Goal: Task Accomplishment & Management: Manage account settings

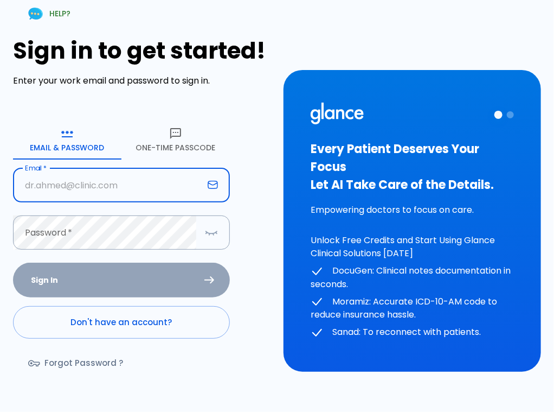
click at [39, 181] on input "text" at bounding box center [108, 185] width 190 height 34
type input "[EMAIL_ADDRESS][DOMAIN_NAME]"
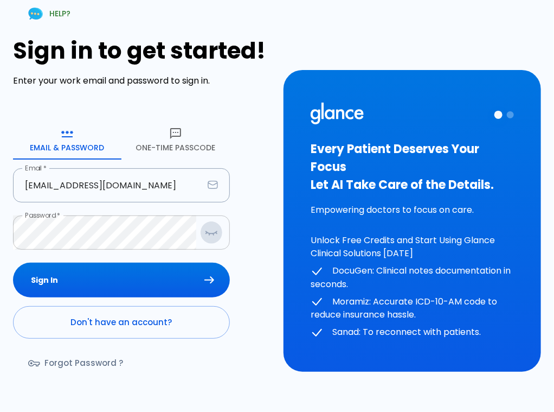
click at [207, 231] on icon "button" at bounding box center [211, 233] width 13 height 14
click at [203, 278] on button "Sign In" at bounding box center [121, 279] width 217 height 35
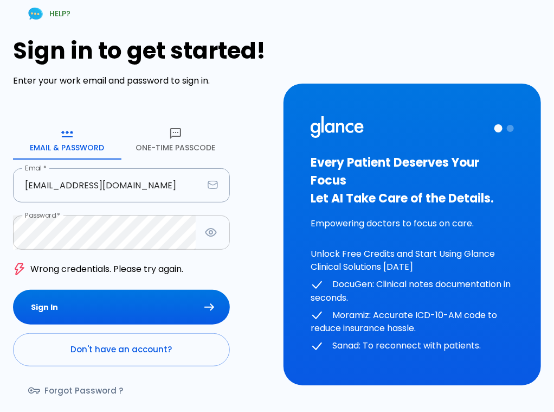
click at [176, 132] on icon "button" at bounding box center [175, 133] width 11 height 11
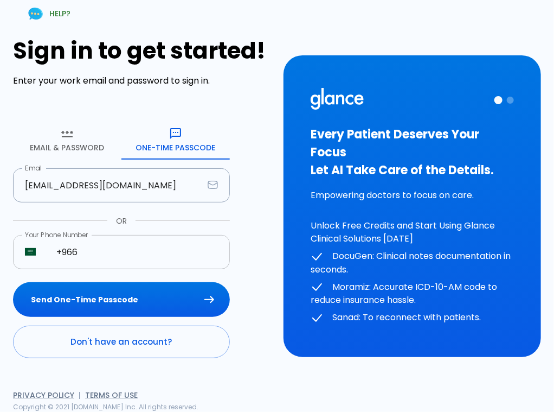
click at [95, 254] on input "+966" at bounding box center [136, 252] width 185 height 34
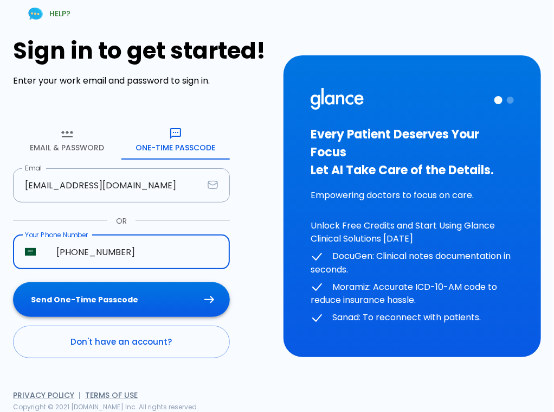
type input "+966 57 377 8234"
click at [118, 299] on button "Send One-Time Passcode" at bounding box center [121, 299] width 217 height 35
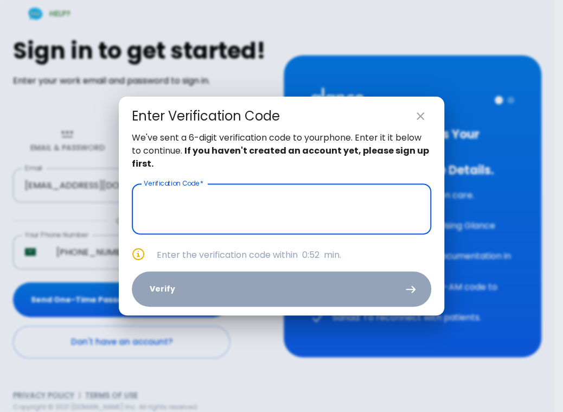
click at [420, 122] on icon "close" at bounding box center [420, 116] width 13 height 13
type input "_ _ _ _ _ _"
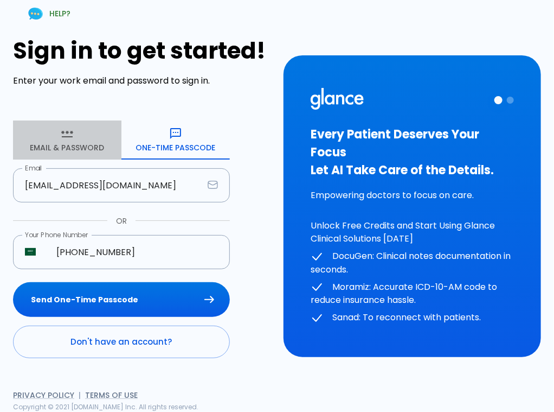
click at [57, 140] on button "Email & Password" at bounding box center [67, 139] width 108 height 39
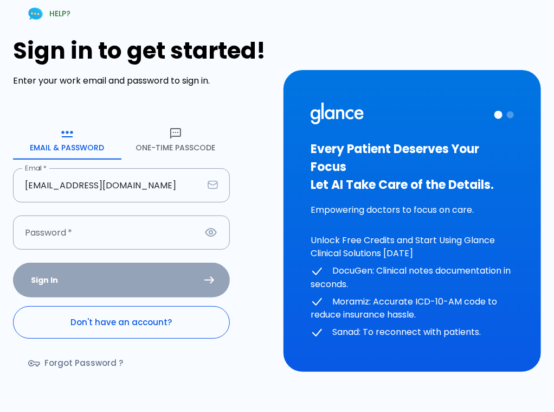
click at [115, 310] on link "Don't have an account?" at bounding box center [121, 322] width 217 height 33
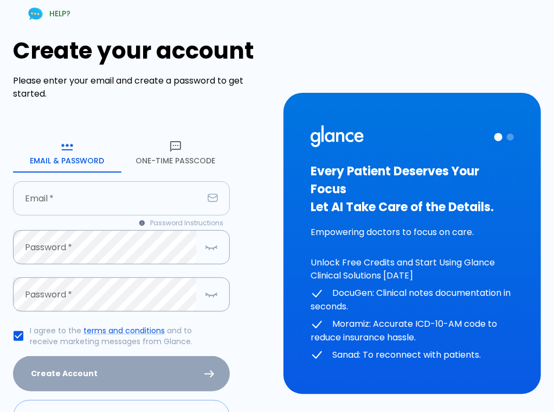
click at [34, 200] on input "text" at bounding box center [108, 198] width 190 height 34
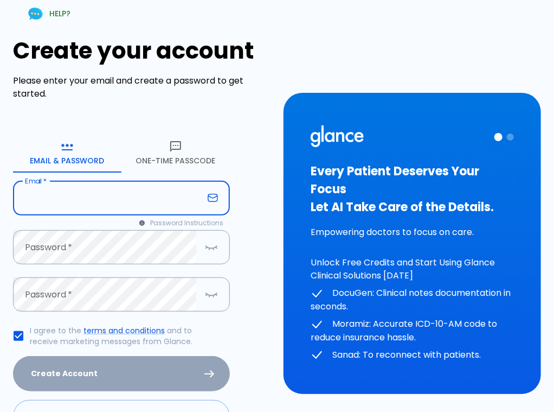
type input "[EMAIL_ADDRESS][DOMAIN_NAME]"
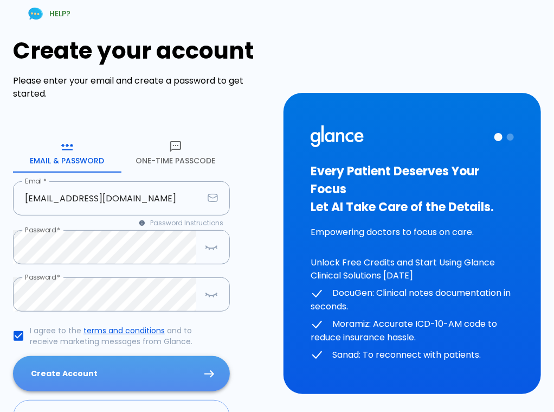
click at [71, 373] on button "Create Account" at bounding box center [121, 373] width 217 height 35
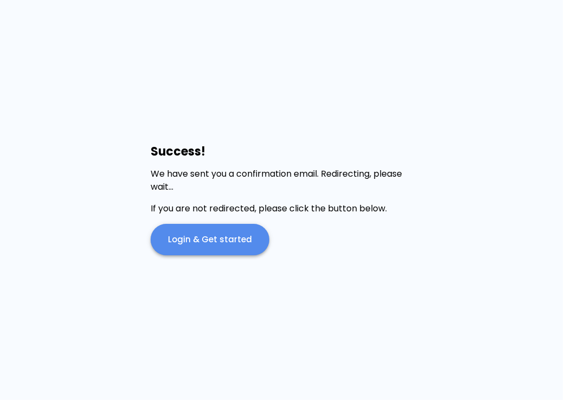
click at [217, 240] on link "Login & Get started" at bounding box center [210, 239] width 119 height 31
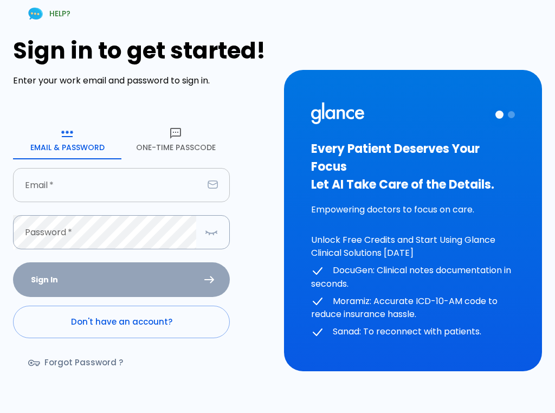
click at [34, 184] on input "text" at bounding box center [108, 185] width 190 height 34
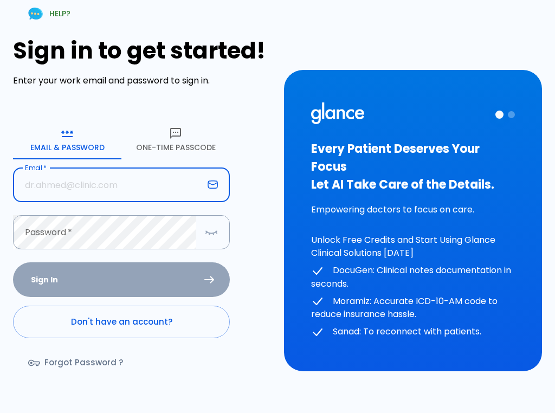
type input "[EMAIL_ADDRESS][DOMAIN_NAME]"
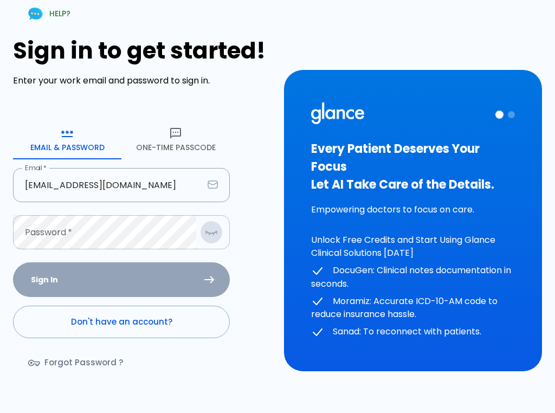
click at [216, 233] on icon "button" at bounding box center [216, 232] width 1 height 1
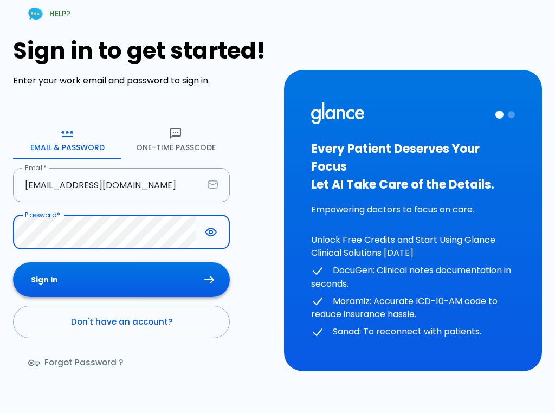
click at [76, 281] on button "Sign In" at bounding box center [121, 279] width 217 height 35
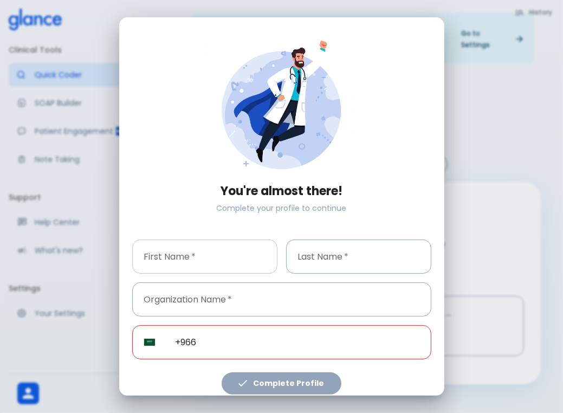
click at [156, 255] on input "text" at bounding box center [204, 257] width 145 height 34
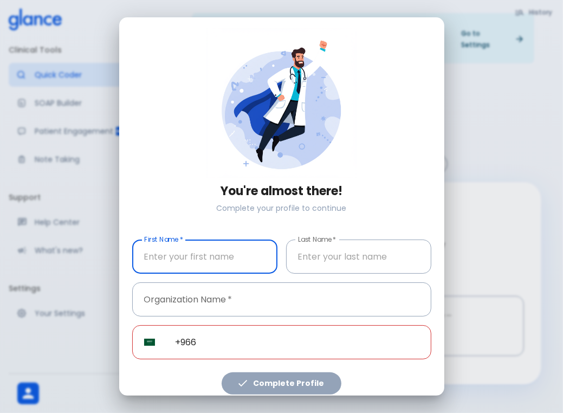
type input "Rami"
type input "[PERSON_NAME]"
click at [193, 297] on input "text" at bounding box center [281, 300] width 299 height 34
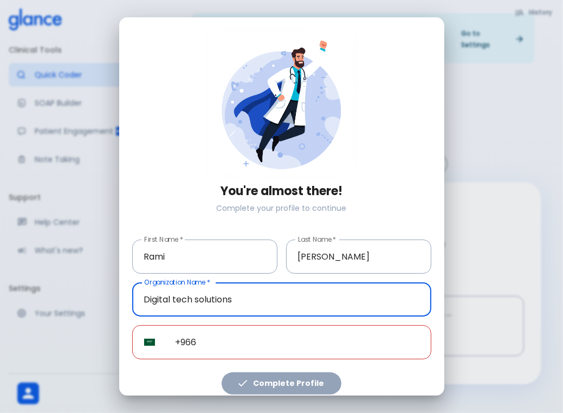
type input "Digital tech solutions"
click at [221, 334] on input "+966" at bounding box center [298, 342] width 268 height 34
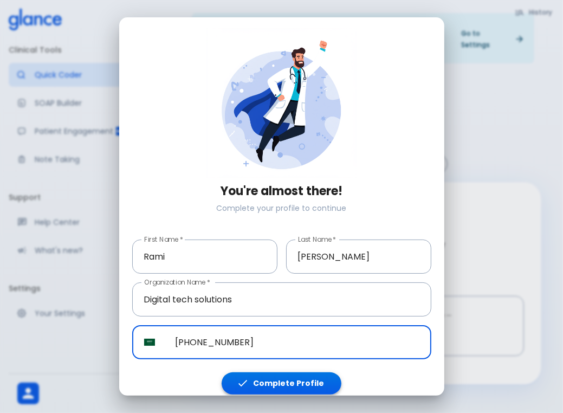
type input "[PHONE_NUMBER]"
click at [269, 379] on button "Complete Profile" at bounding box center [282, 384] width 120 height 22
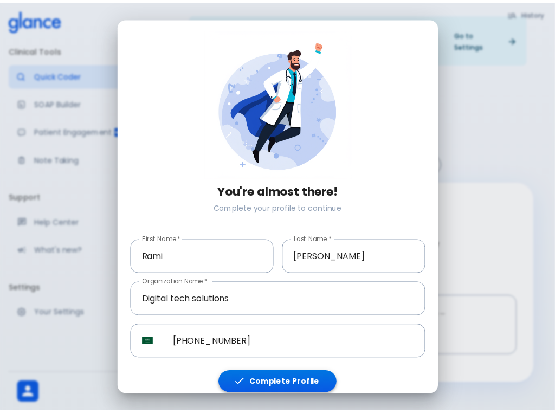
scroll to position [5, 0]
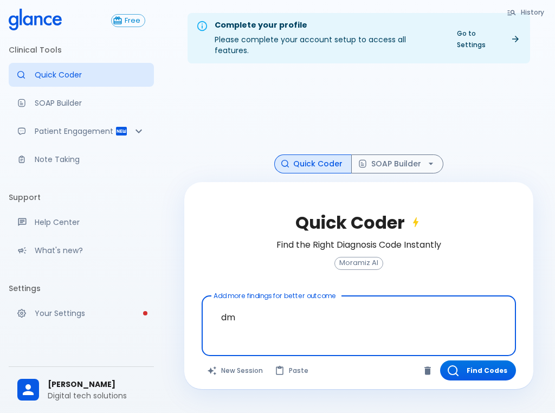
type textarea "d"
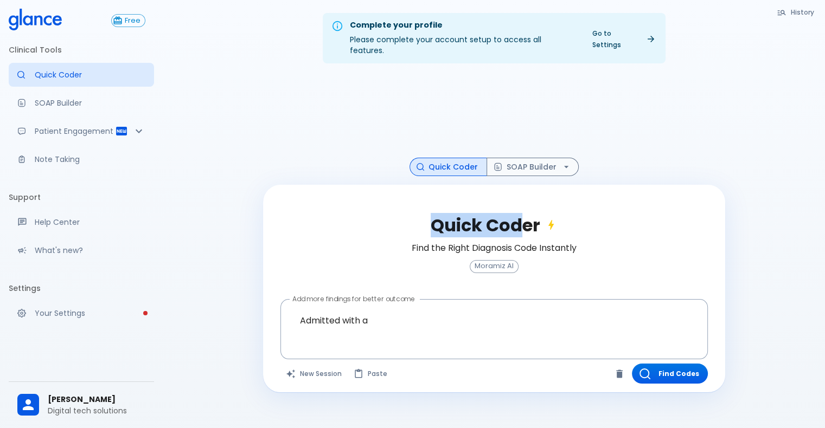
drag, startPoint x: 785, startPoint y: 53, endPoint x: 518, endPoint y: 185, distance: 297.8
click at [518, 185] on div "Complete your profile Please complete your account setup to access all features…" at bounding box center [494, 227] width 662 height 454
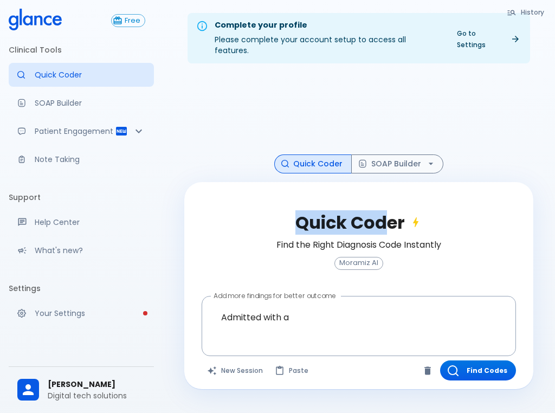
click at [377, 58] on div "Complete your profile Please complete your account setup to access all features…" at bounding box center [359, 219] width 393 height 439
click at [223, 200] on div "Quick Coder Find the Right Diagnosis Code Instantly Moramiz AI" at bounding box center [359, 248] width 315 height 97
click at [224, 306] on textarea "Admitted with a" at bounding box center [358, 317] width 299 height 34
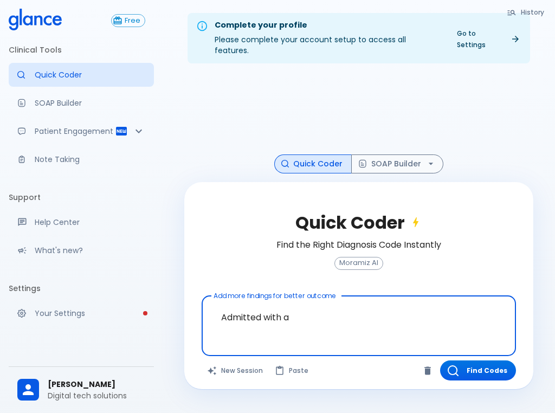
click at [222, 306] on textarea "Admitted with a" at bounding box center [358, 317] width 299 height 34
click at [383, 305] on textarea "[DEMOGRAPHIC_DATA] [DEMOGRAPHIC_DATA] Admitted with a" at bounding box center [358, 317] width 299 height 34
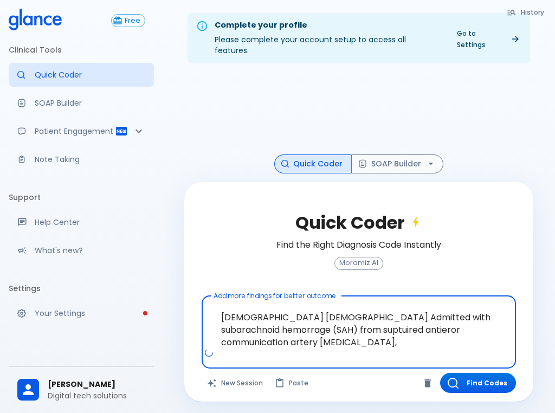
click at [447, 309] on textarea "[DEMOGRAPHIC_DATA] [DEMOGRAPHIC_DATA] Admitted with subarachnoid hemorrage (SAH…" at bounding box center [358, 323] width 299 height 47
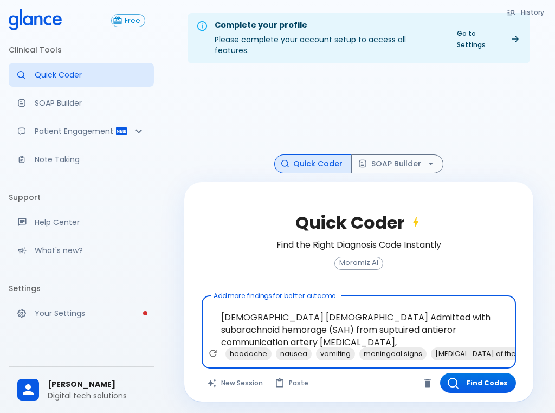
click at [261, 321] on textarea "[DEMOGRAPHIC_DATA] [DEMOGRAPHIC_DATA] Admitted with subarachnoid hemorage (SAH)…" at bounding box center [358, 323] width 299 height 47
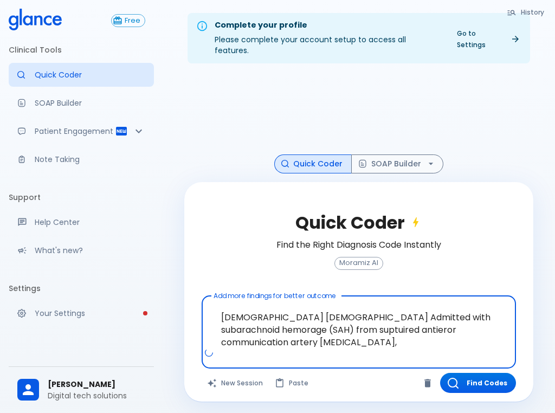
click at [270, 319] on textarea "[DEMOGRAPHIC_DATA] [DEMOGRAPHIC_DATA] Admitted with subarachnoid hemorage (SAH)…" at bounding box center [358, 323] width 299 height 47
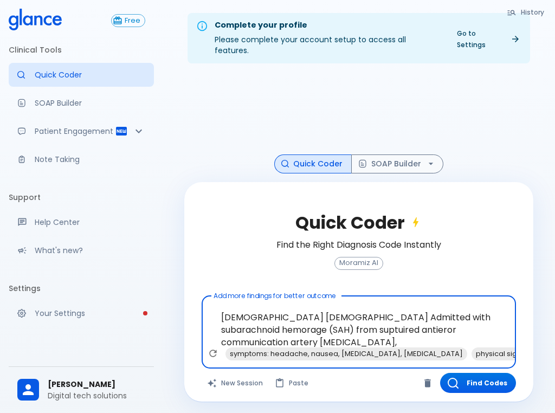
click at [247, 320] on textarea "[DEMOGRAPHIC_DATA] [DEMOGRAPHIC_DATA] Admitted with subarachnoid hemorage (SAH)…" at bounding box center [358, 323] width 299 height 47
click at [269, 321] on textarea "[DEMOGRAPHIC_DATA] [DEMOGRAPHIC_DATA] Admitted with subarachnoid hemorage (SAH)…" at bounding box center [358, 323] width 299 height 47
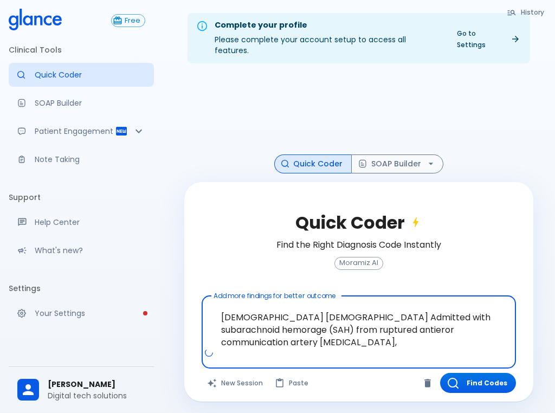
click at [483, 321] on textarea "[DEMOGRAPHIC_DATA] [DEMOGRAPHIC_DATA] Admitted with subarachnoid hemorage (SAH)…" at bounding box center [358, 323] width 299 height 47
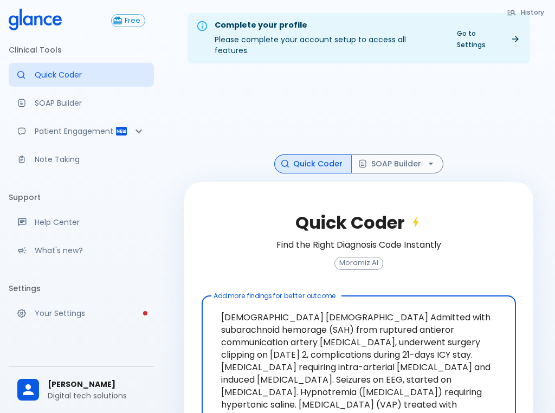
click at [449, 306] on textarea "[DEMOGRAPHIC_DATA] [DEMOGRAPHIC_DATA] Admitted with subarachnoid hemorage (SAH)…" at bounding box center [358, 367] width 299 height 134
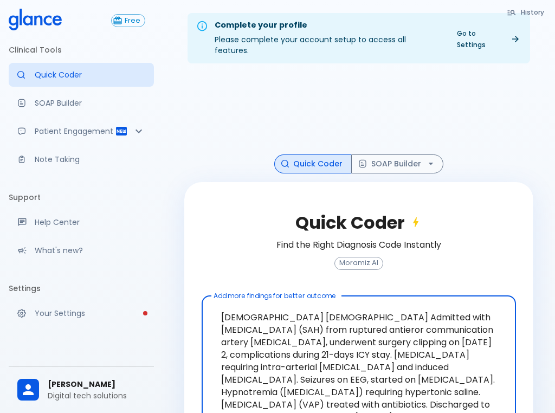
scroll to position [78, 0]
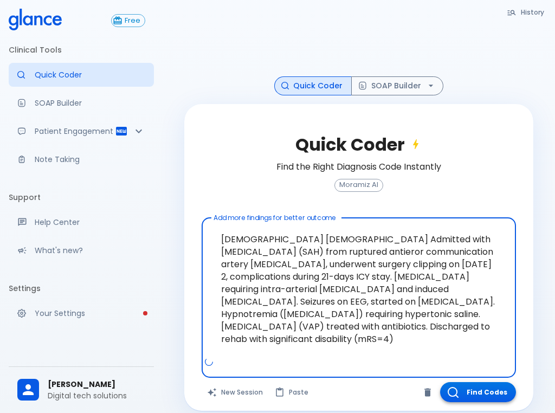
type textarea "[DEMOGRAPHIC_DATA] [DEMOGRAPHIC_DATA] Admitted with [MEDICAL_DATA] (SAH) from r…"
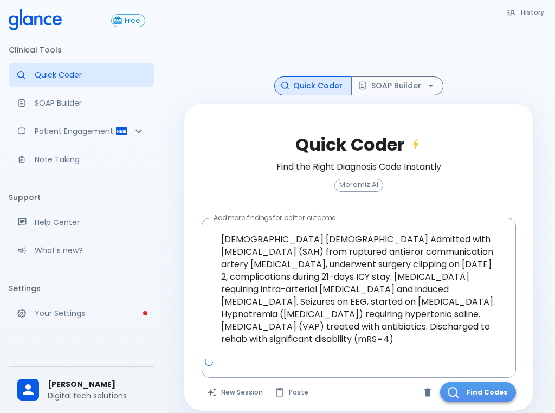
click at [490, 382] on button "Find Codes" at bounding box center [478, 392] width 76 height 20
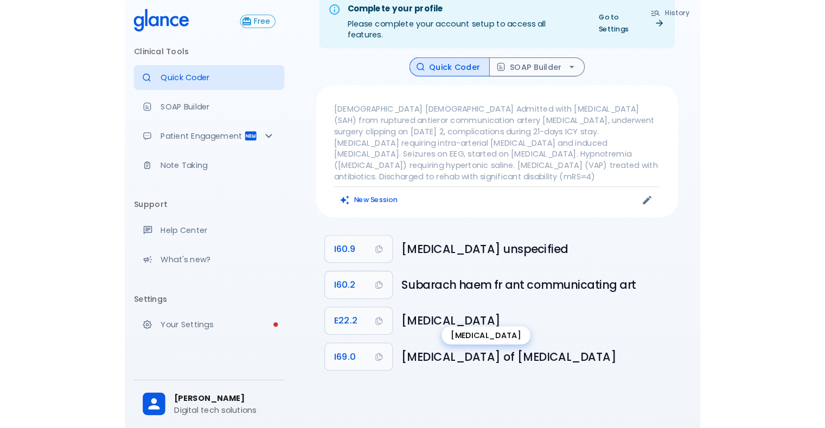
scroll to position [26, 0]
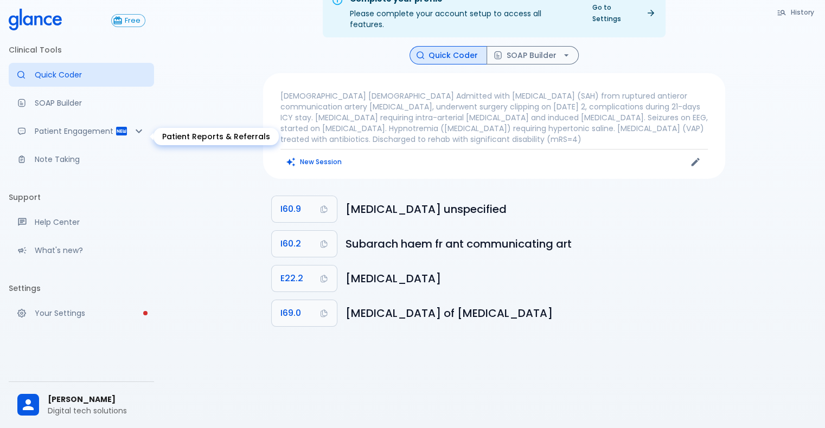
click at [132, 133] on icon "Patient Reports & Referrals" at bounding box center [138, 131] width 13 height 13
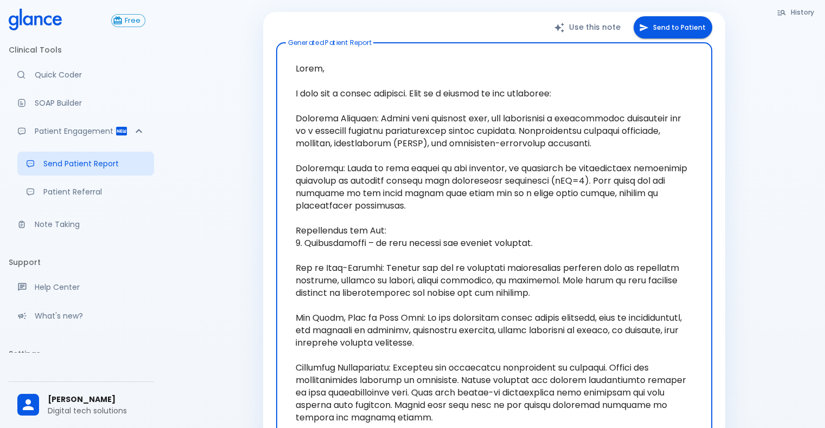
scroll to position [374, 0]
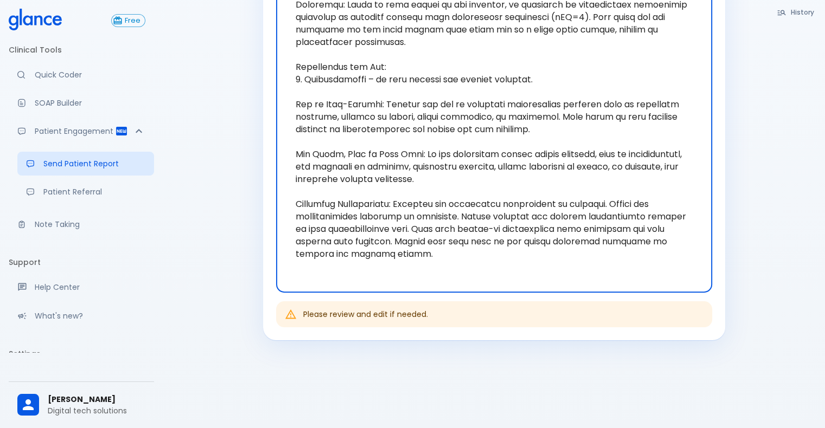
drag, startPoint x: 295, startPoint y: 59, endPoint x: 369, endPoint y: 242, distance: 197.6
click at [369, 242] on textarea at bounding box center [494, 86] width 421 height 396
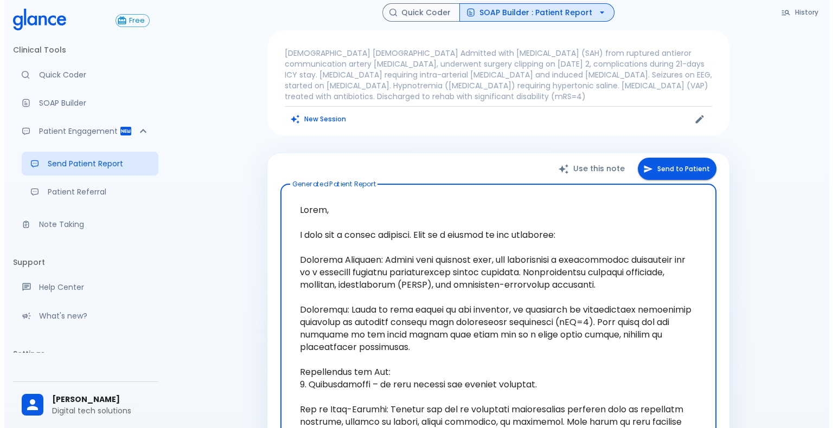
scroll to position [80, 0]
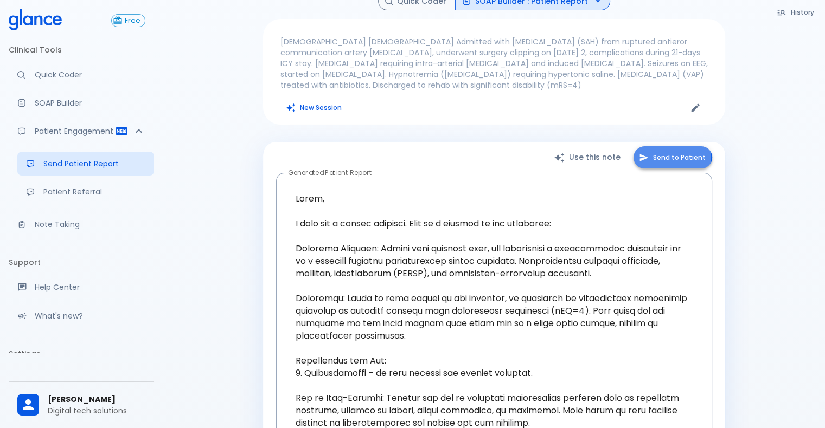
click at [555, 146] on button "Send to Patient" at bounding box center [672, 157] width 79 height 22
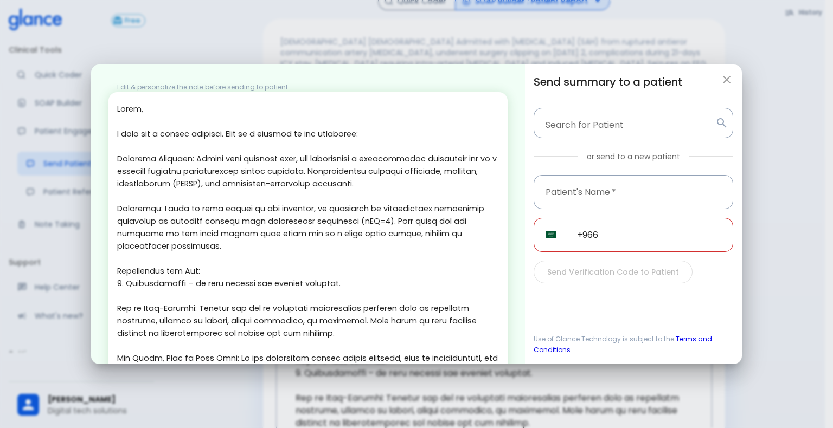
drag, startPoint x: 117, startPoint y: 110, endPoint x: 161, endPoint y: 244, distance: 141.7
click at [161, 244] on div "x" at bounding box center [307, 290] width 399 height 396
click at [142, 202] on textarea at bounding box center [308, 290] width 382 height 374
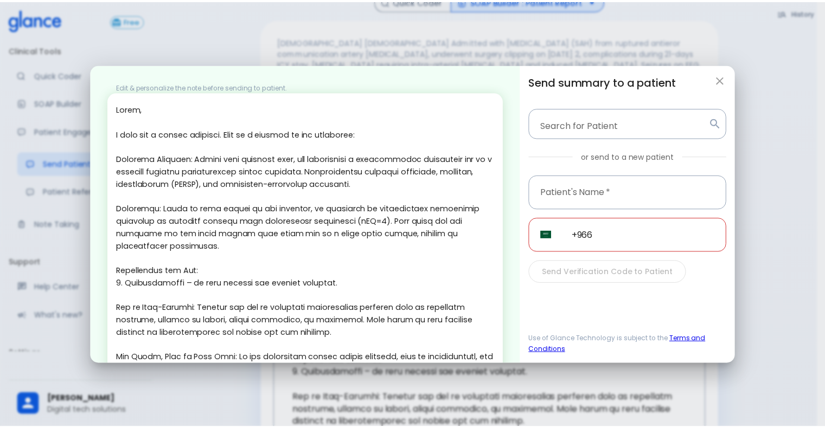
scroll to position [167, 0]
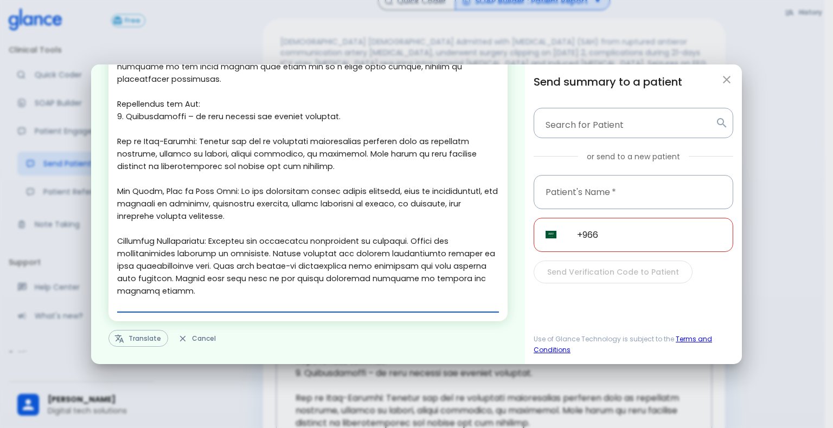
drag, startPoint x: 117, startPoint y: 107, endPoint x: 286, endPoint y: 409, distance: 345.8
click at [286, 409] on div "Edit & personalize the note before sending to patient. x Translate Cancel Send …" at bounding box center [416, 214] width 833 height 428
click at [555, 81] on icon "button" at bounding box center [727, 80] width 8 height 8
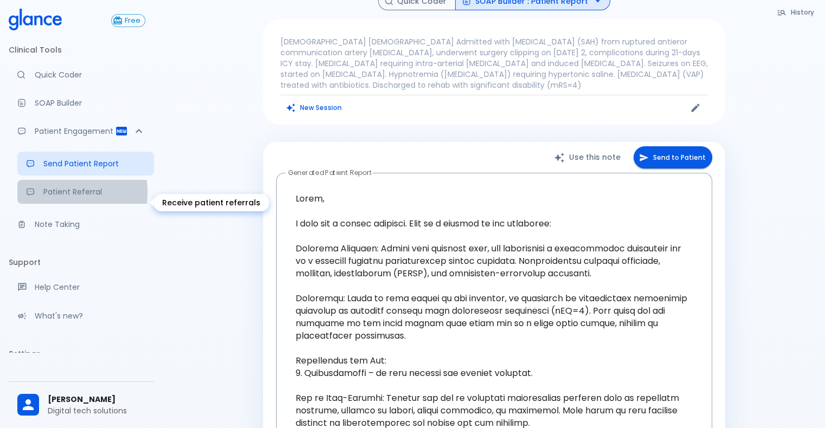
click at [46, 197] on p "Patient Referral" at bounding box center [94, 192] width 102 height 11
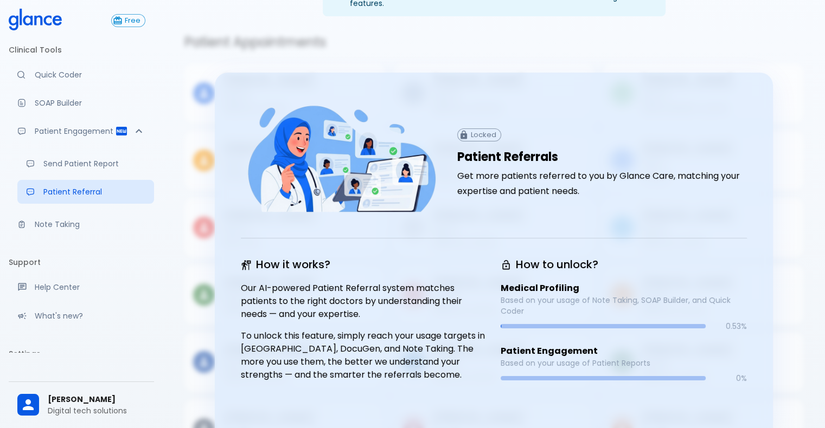
scroll to position [45, 0]
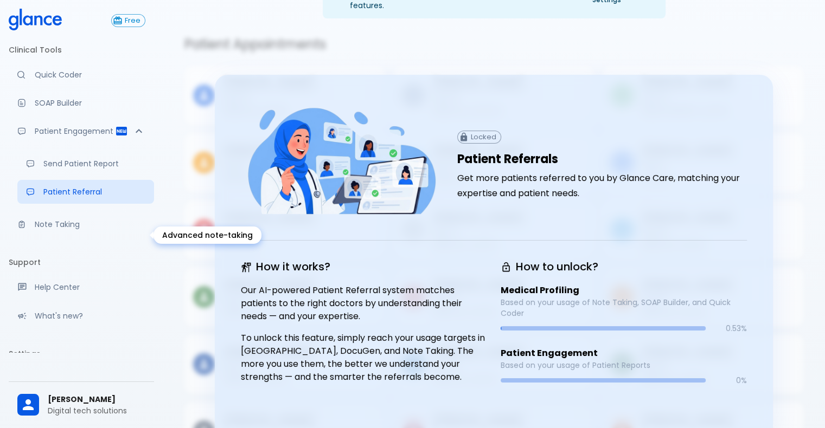
click at [59, 230] on p "Note Taking" at bounding box center [90, 224] width 111 height 11
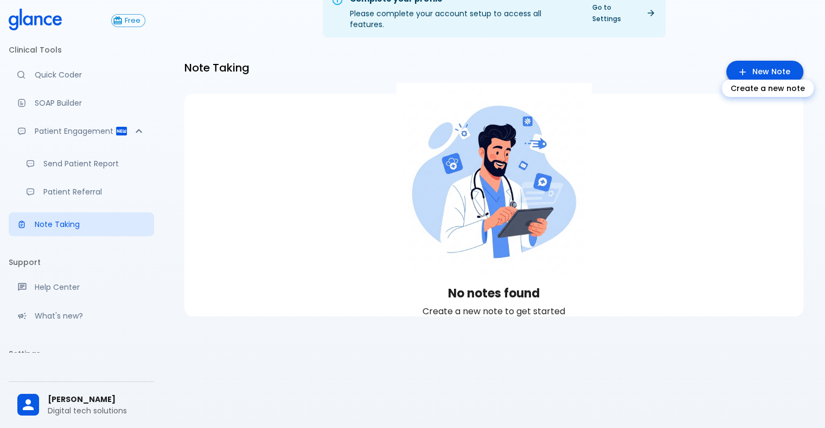
click at [555, 62] on link "New Note" at bounding box center [764, 72] width 77 height 22
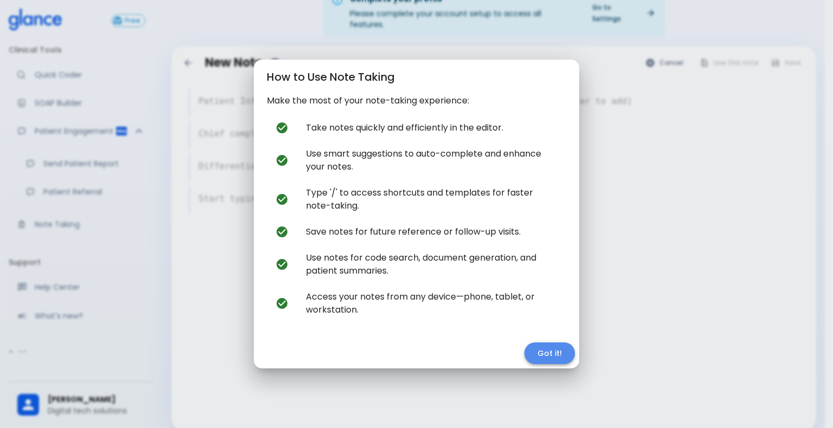
click at [552, 353] on button "Got it!" at bounding box center [549, 354] width 50 height 22
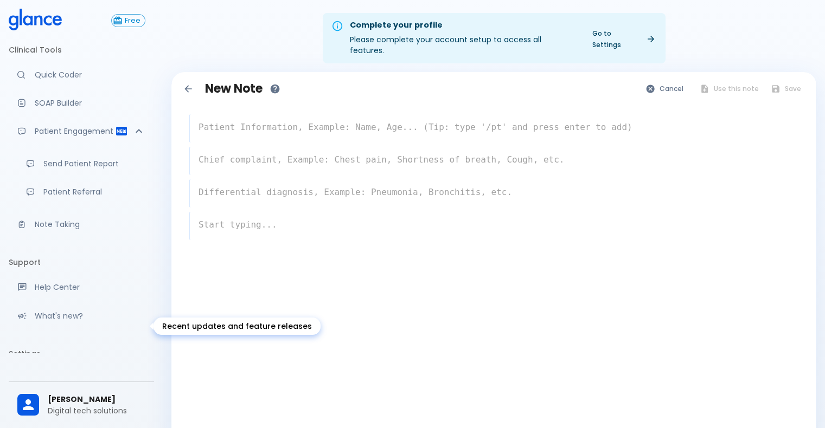
click at [56, 322] on p "What's new?" at bounding box center [90, 316] width 111 height 11
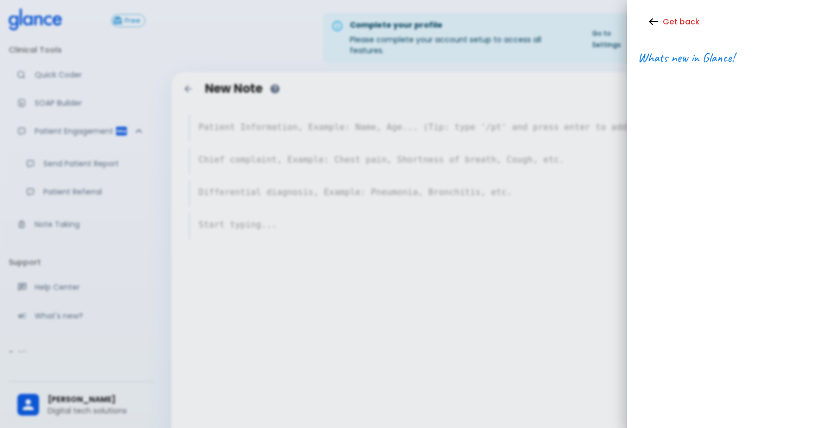
click at [555, 18] on icon "button" at bounding box center [653, 21] width 9 height 7
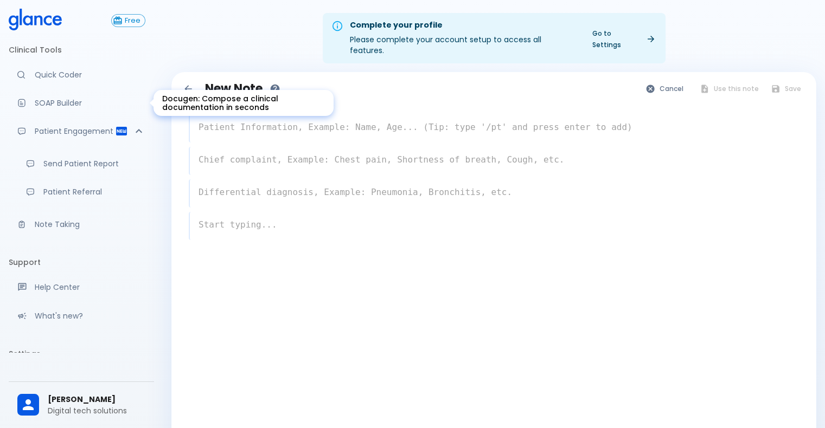
click at [61, 102] on p "SOAP Builder" at bounding box center [90, 103] width 111 height 11
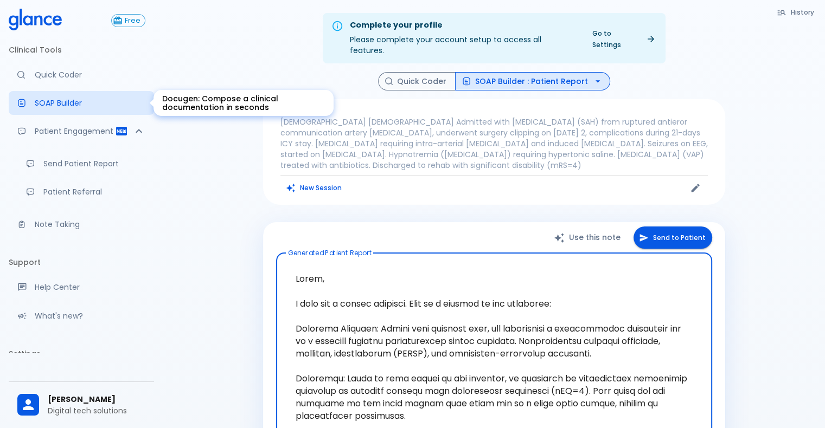
click at [59, 104] on p "SOAP Builder" at bounding box center [90, 103] width 111 height 11
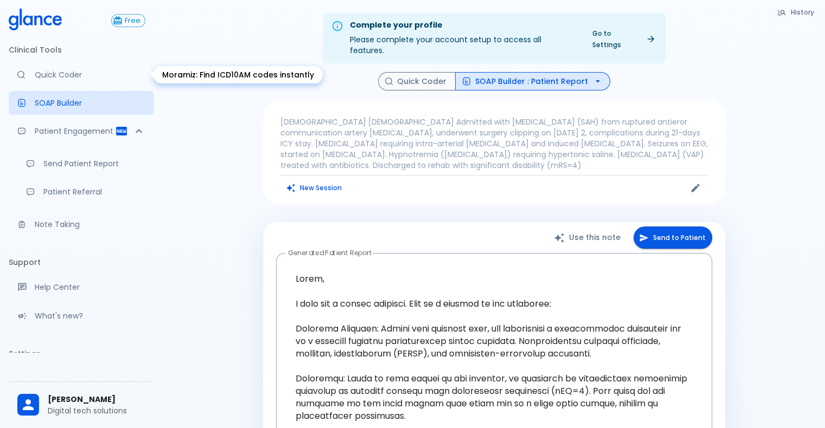
click at [49, 77] on p "Quick Coder" at bounding box center [90, 74] width 111 height 11
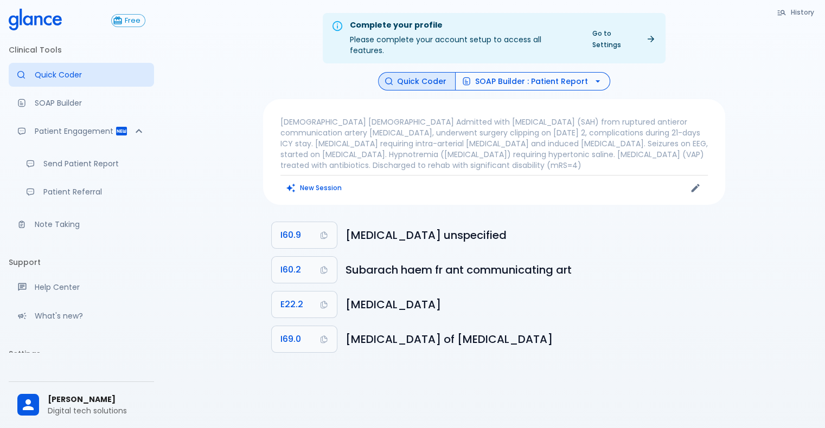
click at [555, 76] on icon "button" at bounding box center [597, 81] width 11 height 11
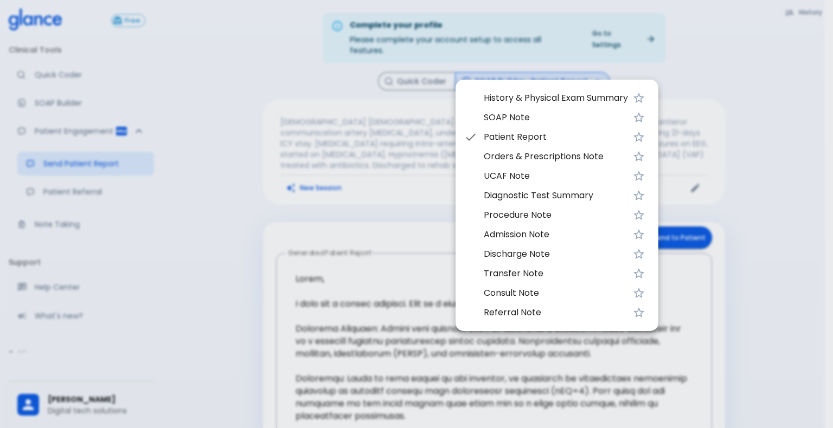
click at [510, 118] on span "SOAP Note" at bounding box center [556, 117] width 144 height 13
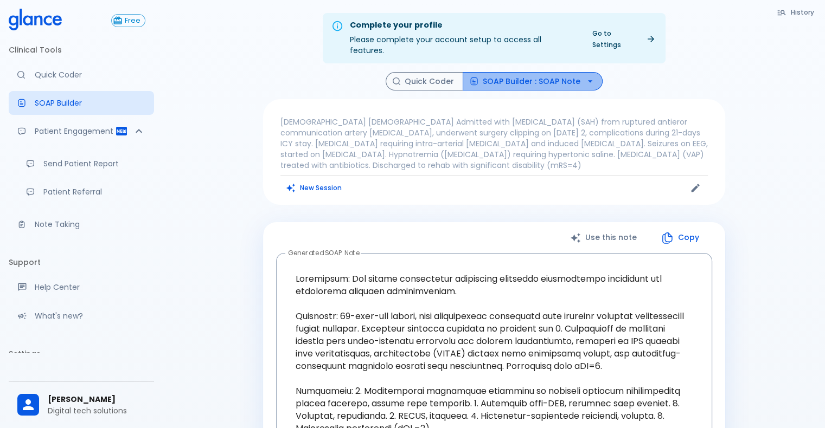
click at [555, 76] on icon "button" at bounding box center [590, 81] width 11 height 11
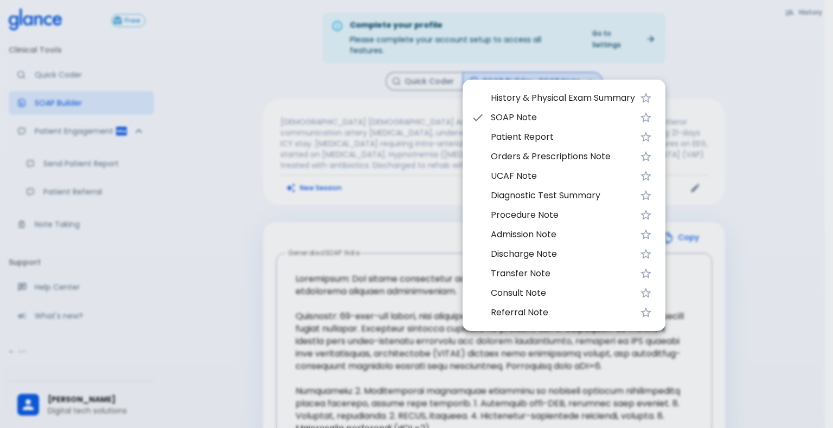
click at [291, 70] on div at bounding box center [416, 214] width 833 height 428
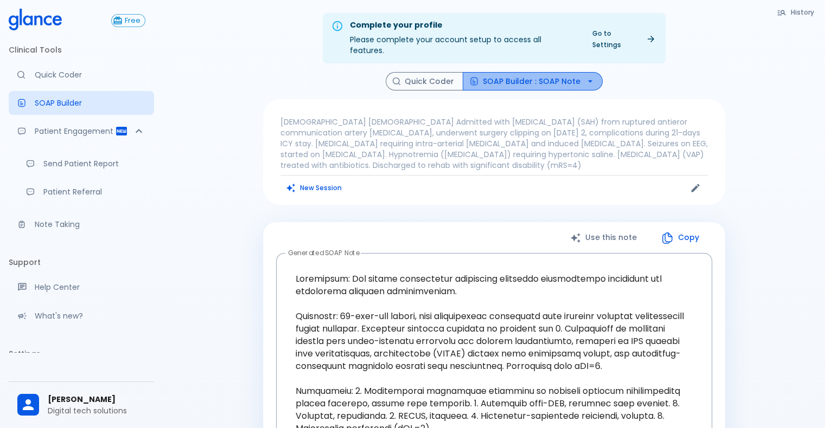
click at [555, 76] on icon "button" at bounding box center [590, 81] width 11 height 11
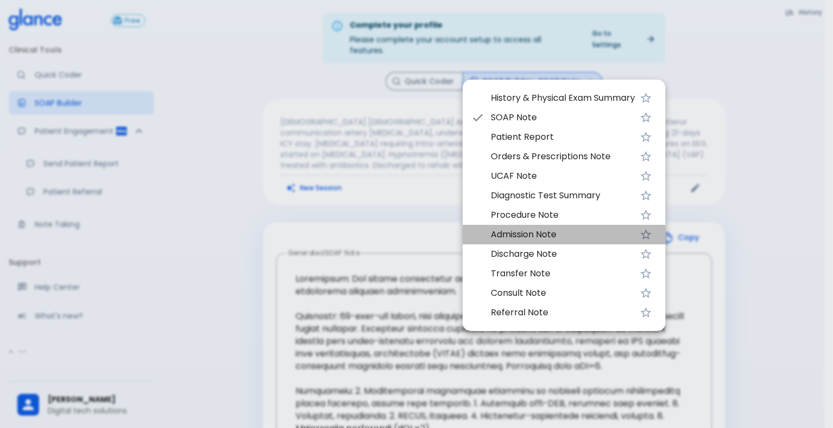
click at [518, 234] on span "Admission Note" at bounding box center [563, 234] width 144 height 13
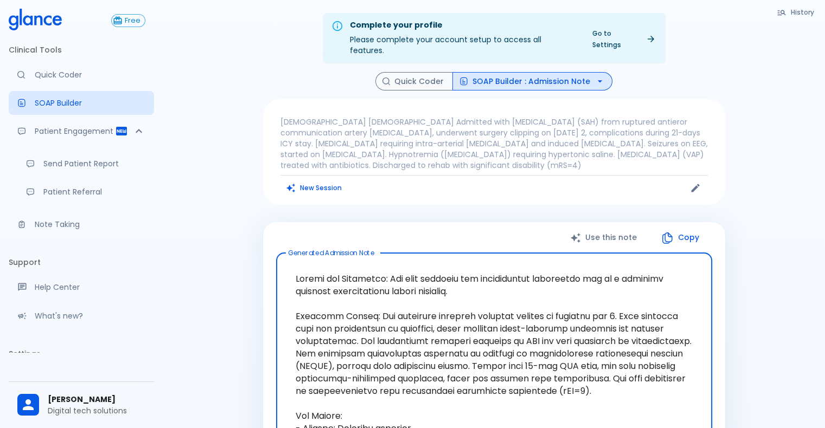
click at [555, 76] on icon "button" at bounding box center [599, 81] width 11 height 11
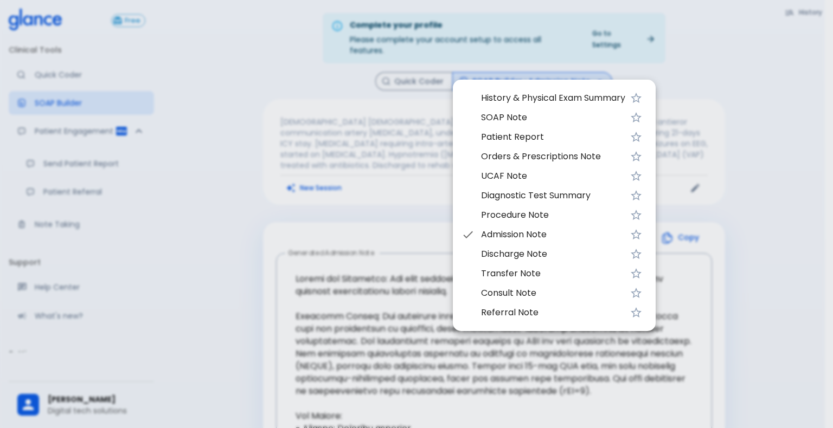
click at [515, 152] on span "Orders & Prescriptions Note" at bounding box center [553, 156] width 144 height 13
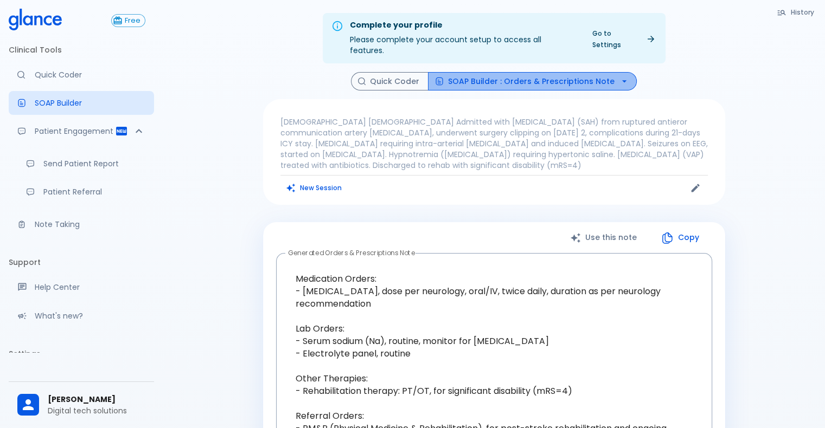
click at [555, 76] on icon "button" at bounding box center [624, 81] width 11 height 11
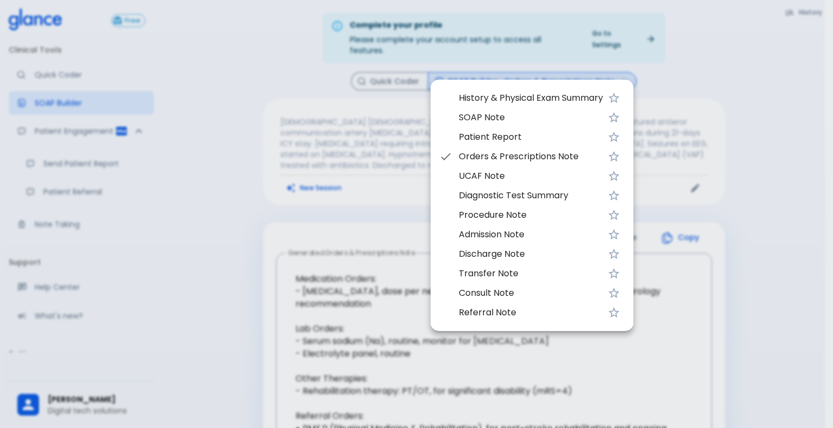
click at [503, 172] on span "UCAF Note" at bounding box center [531, 176] width 144 height 13
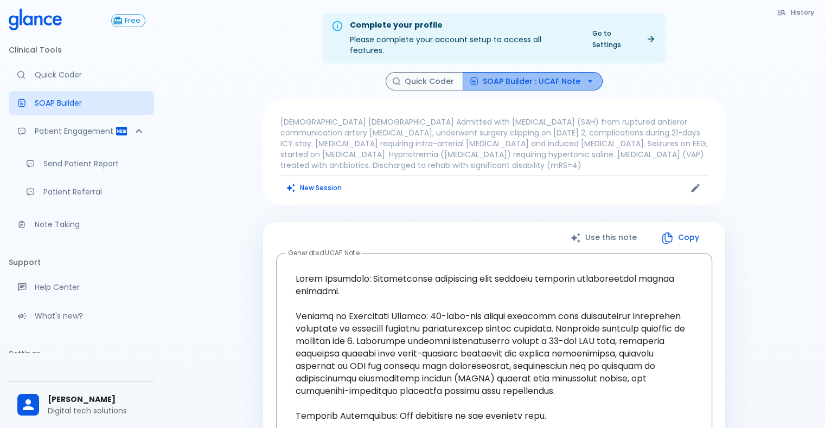
click at [555, 76] on icon "button" at bounding box center [590, 81] width 11 height 11
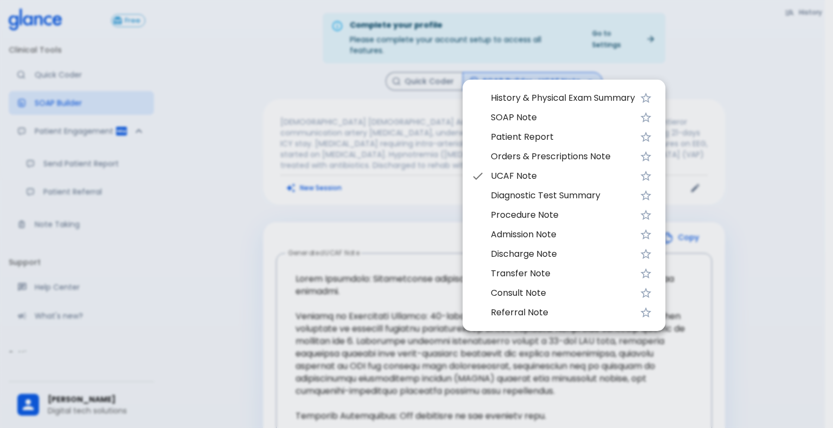
click at [542, 194] on span "Diagnostic Test Summary" at bounding box center [563, 195] width 144 height 13
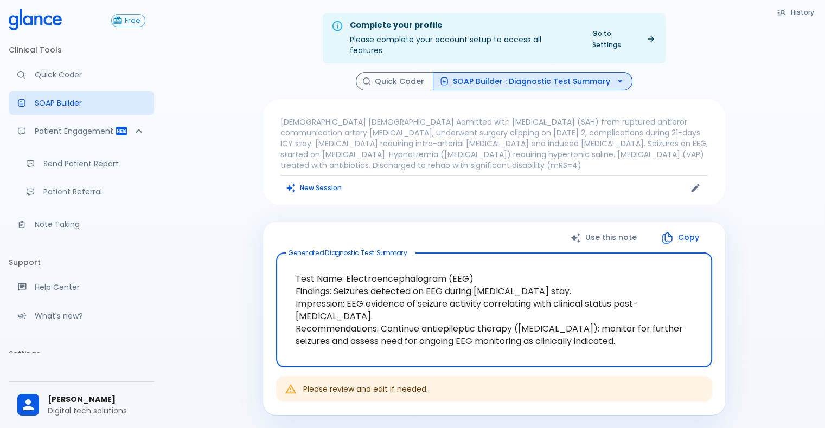
click at [555, 76] on icon "button" at bounding box center [619, 81] width 11 height 11
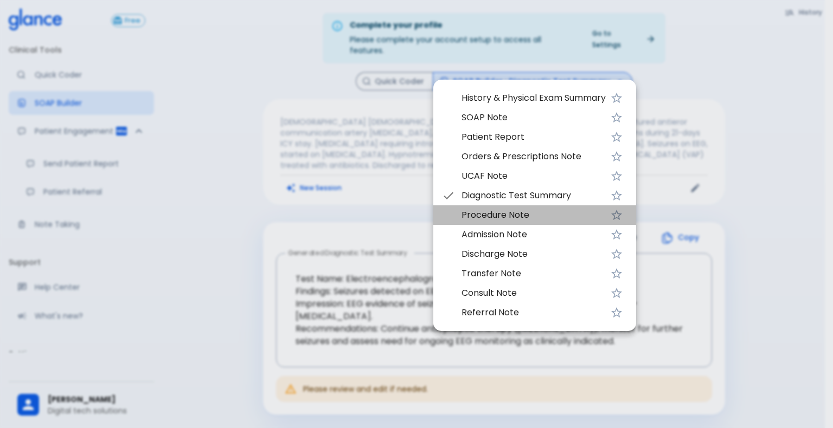
click at [501, 211] on span "Procedure Note" at bounding box center [534, 215] width 144 height 13
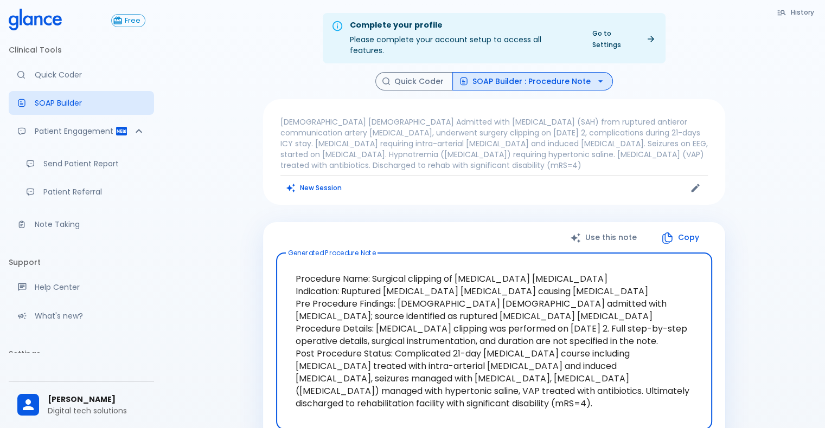
click at [555, 76] on icon "button" at bounding box center [600, 81] width 11 height 11
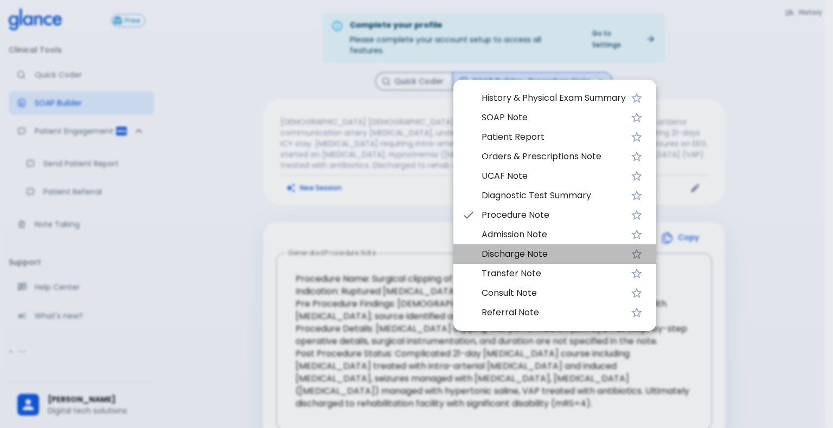
click at [499, 251] on span "Discharge Note" at bounding box center [554, 254] width 144 height 13
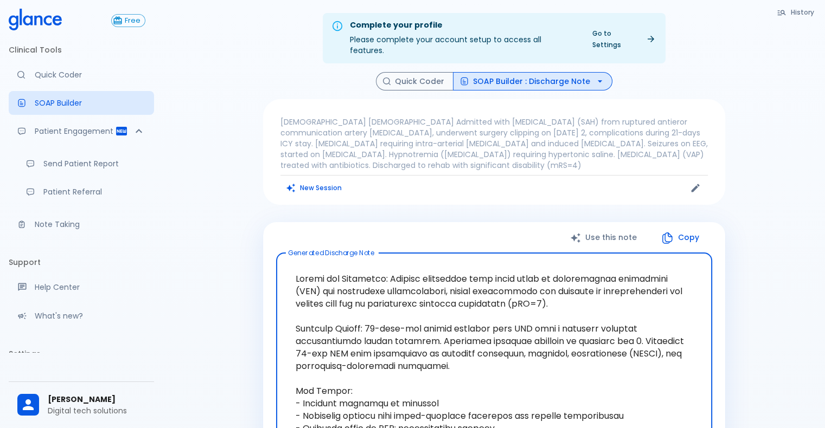
click at [555, 72] on button "SOAP Builder : Discharge Note" at bounding box center [532, 81] width 159 height 19
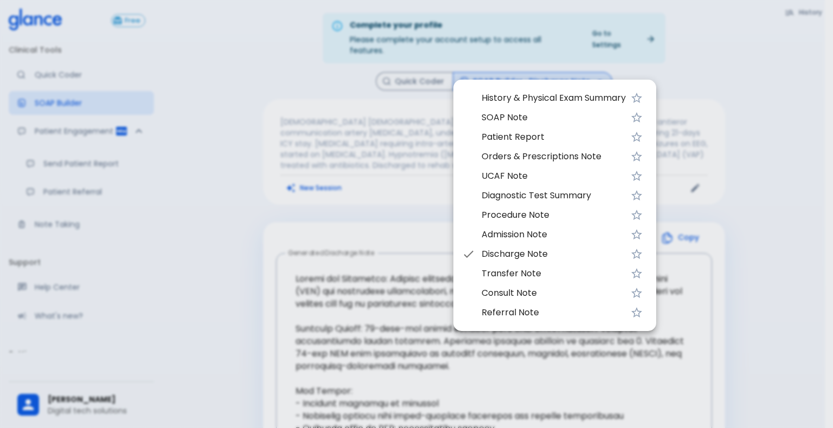
click at [494, 270] on span "Transfer Note" at bounding box center [554, 273] width 144 height 13
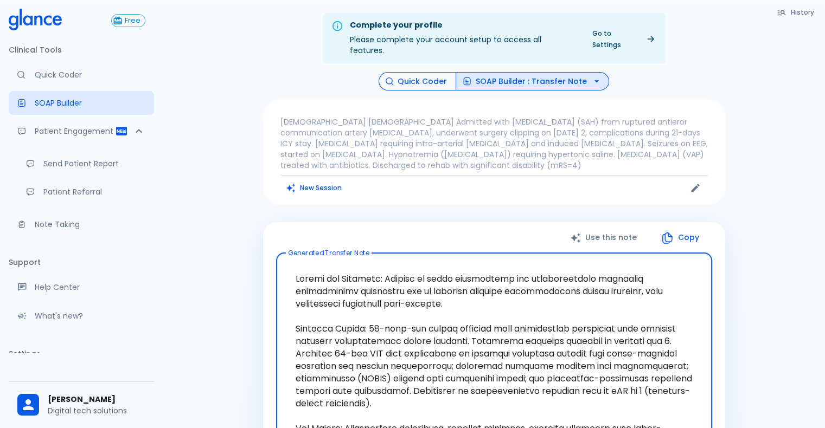
click at [428, 72] on button "Quick Coder" at bounding box center [418, 81] width 78 height 19
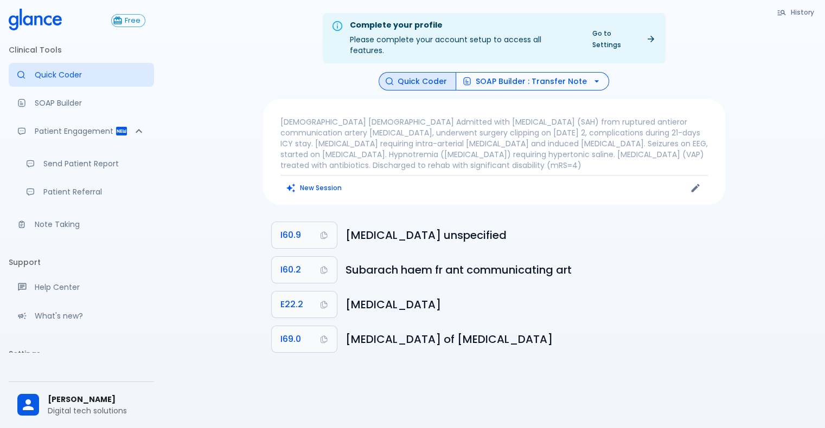
click at [555, 76] on icon "button" at bounding box center [596, 81] width 11 height 11
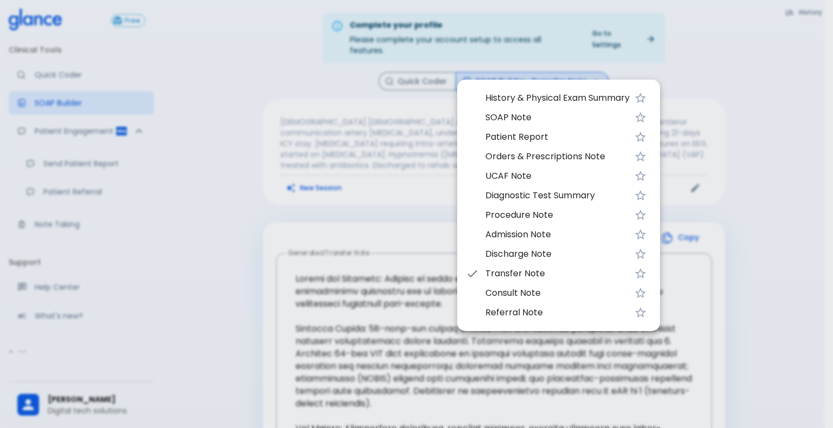
click at [265, 153] on div at bounding box center [416, 214] width 833 height 428
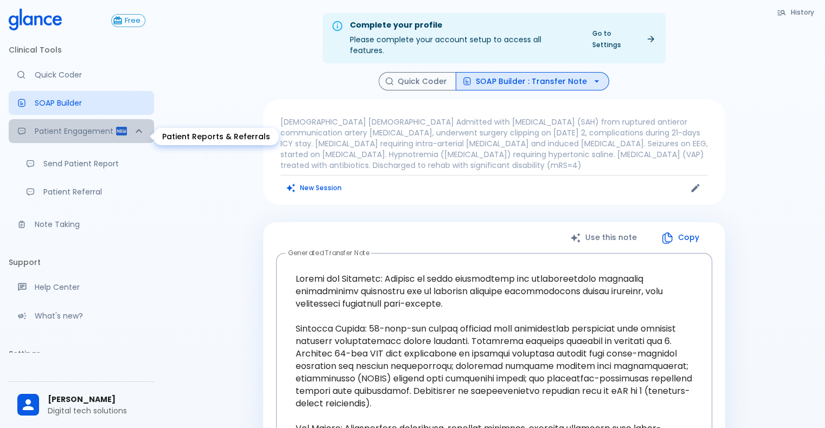
click at [132, 136] on icon "Patient Reports & Referrals" at bounding box center [138, 131] width 13 height 13
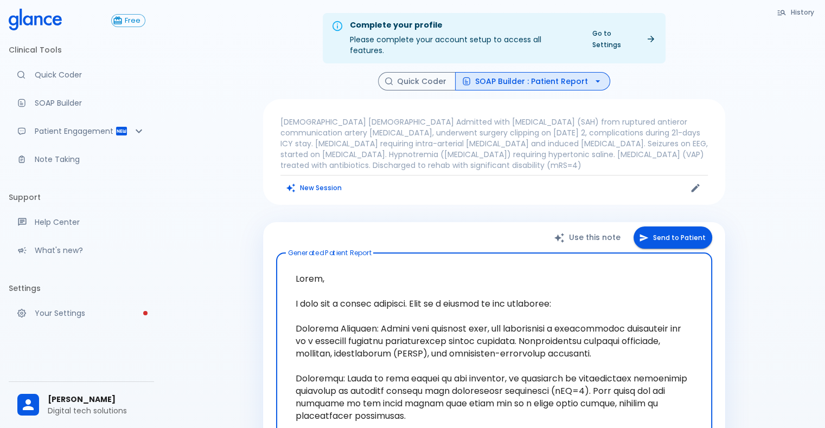
click at [136, 133] on icon "Patient Reports & Referrals" at bounding box center [139, 132] width 7 height 4
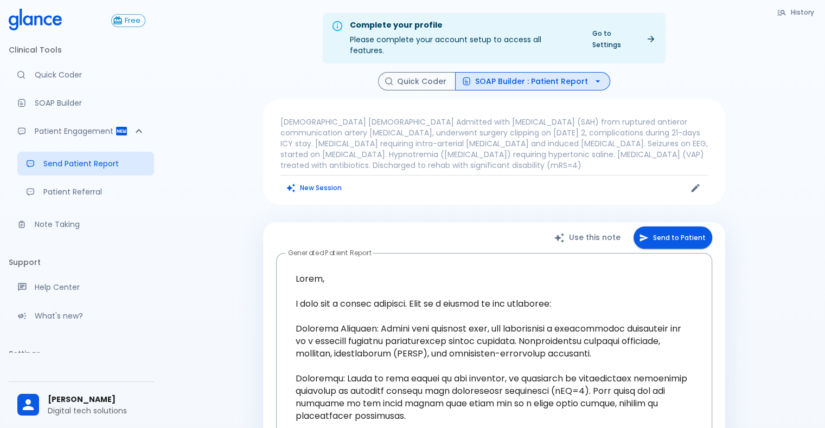
click at [555, 34] on link "Go to Settings" at bounding box center [623, 38] width 75 height 27
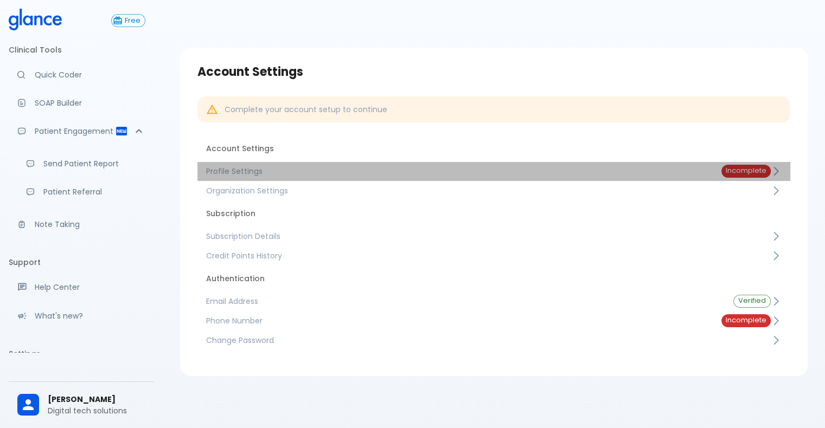
click at [555, 170] on span "Incomplete" at bounding box center [745, 171] width 49 height 8
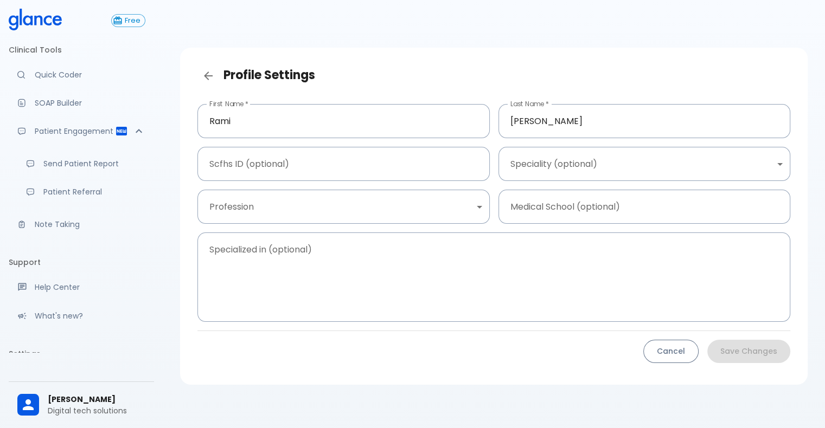
click at [555, 359] on button "Cancel" at bounding box center [670, 351] width 55 height 23
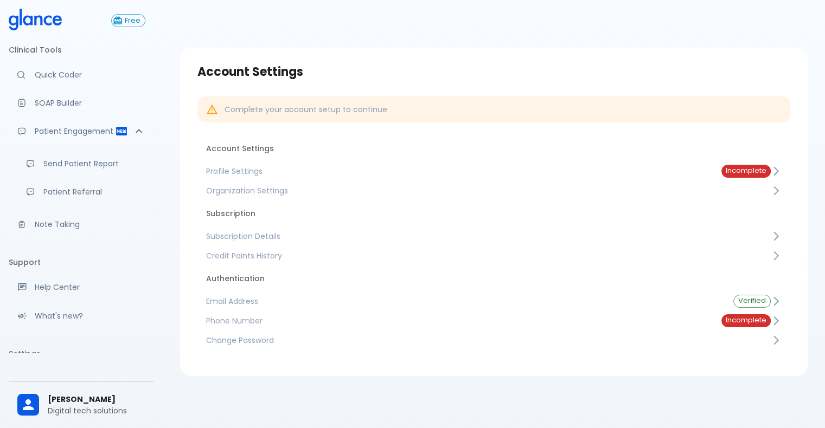
click at [555, 320] on span "Incomplete" at bounding box center [745, 321] width 49 height 8
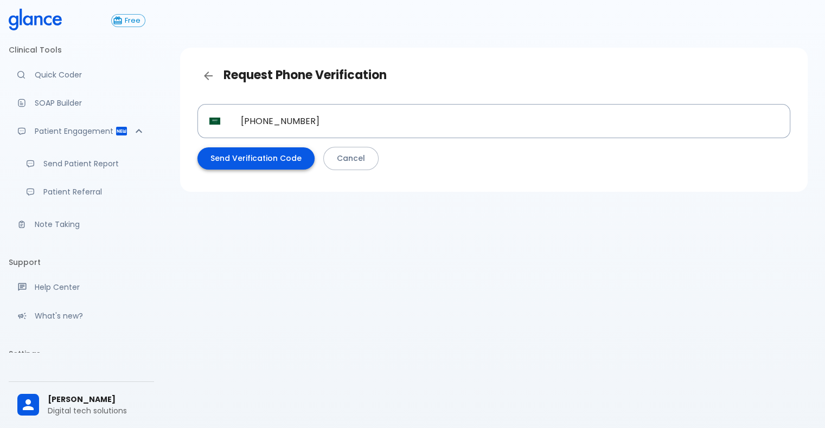
click at [254, 160] on button "Send Verification Code" at bounding box center [255, 159] width 117 height 22
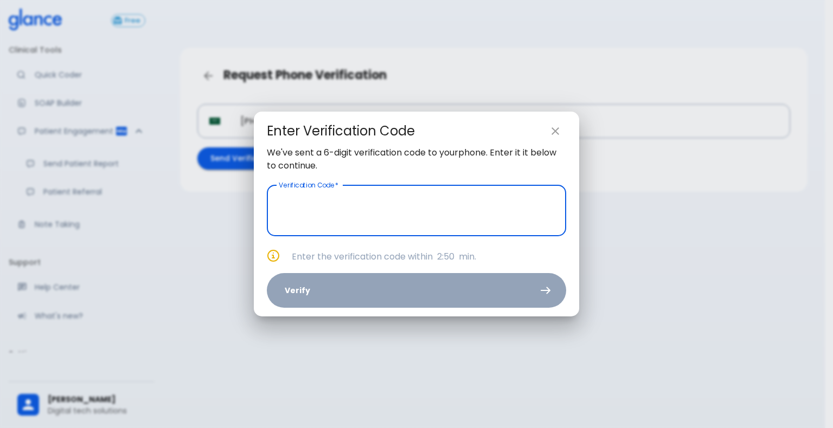
click at [287, 214] on input "text" at bounding box center [416, 210] width 299 height 51
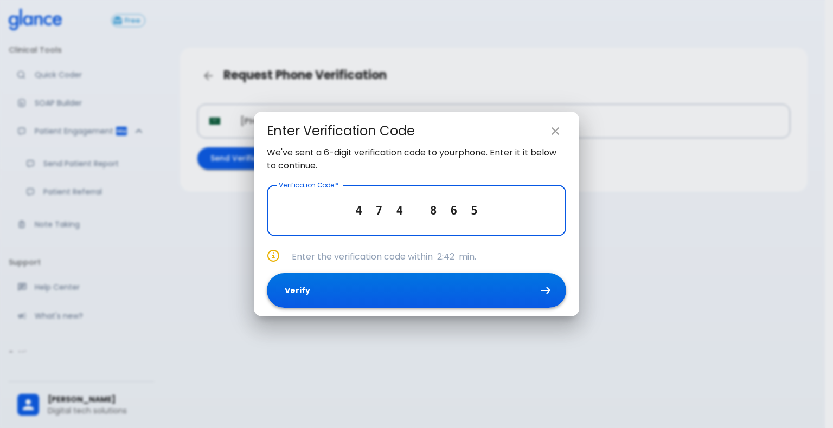
type input "4 7 4 8 6 5"
click at [344, 290] on button "Verify" at bounding box center [416, 290] width 299 height 35
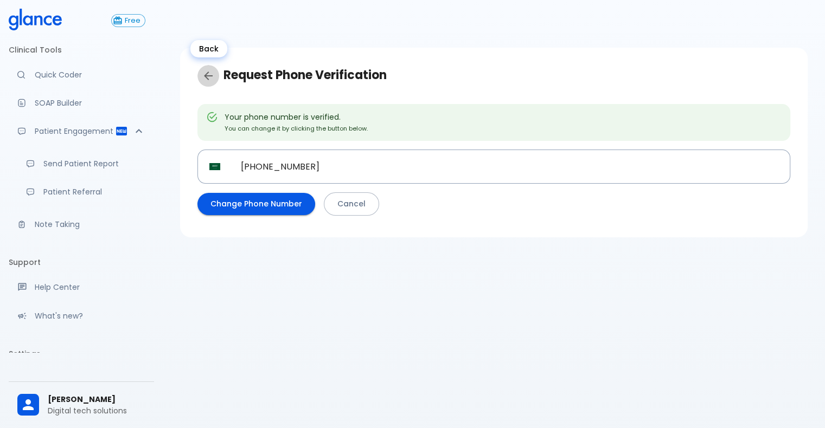
click at [208, 82] on icon "Back" at bounding box center [208, 75] width 13 height 13
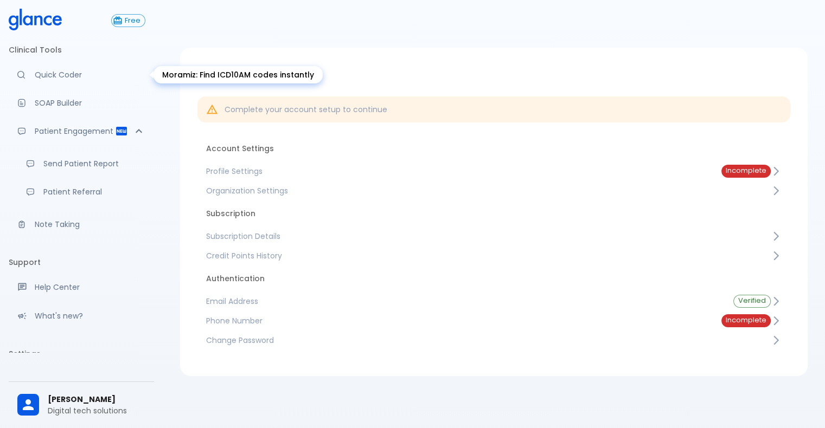
click at [54, 71] on p "Quick Coder" at bounding box center [90, 74] width 111 height 11
